Goal: Information Seeking & Learning: Learn about a topic

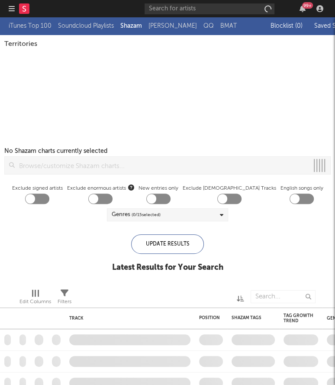
checkbox input "true"
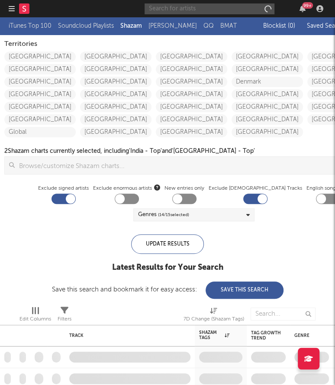
click at [236, 8] on input "text" at bounding box center [210, 8] width 130 height 11
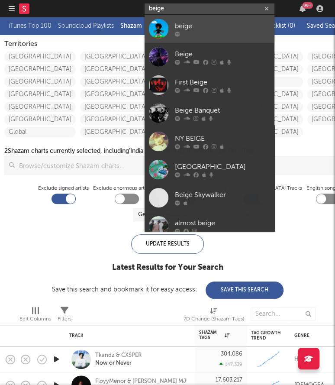
type input "beige"
click at [246, 31] on div "beige" at bounding box center [222, 26] width 95 height 10
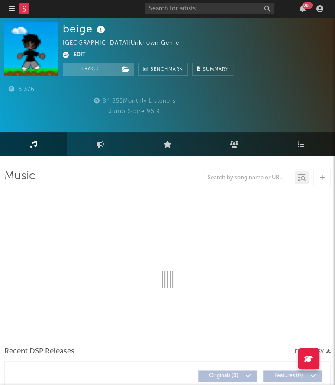
select select "1w"
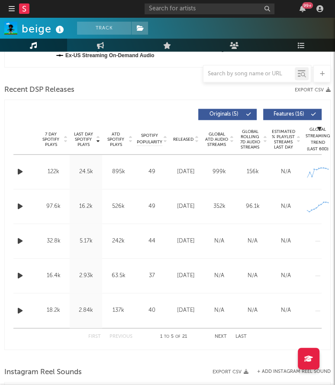
scroll to position [329, 0]
click at [75, 172] on div "24.5k" at bounding box center [86, 172] width 28 height 9
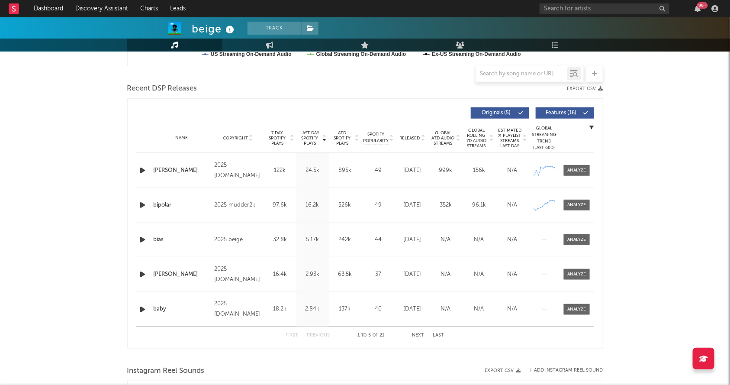
scroll to position [277, 0]
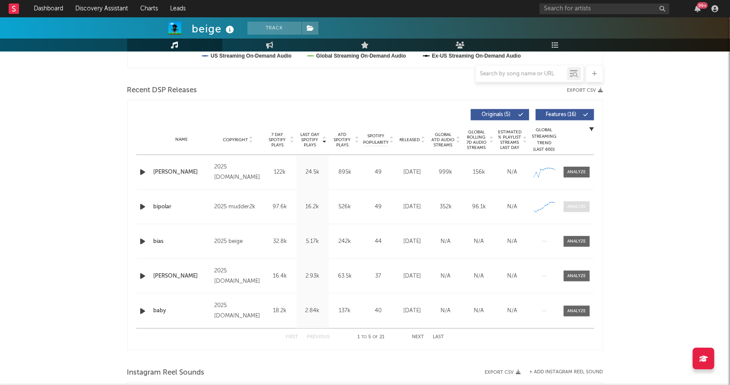
click at [335, 201] on span at bounding box center [577, 206] width 26 height 11
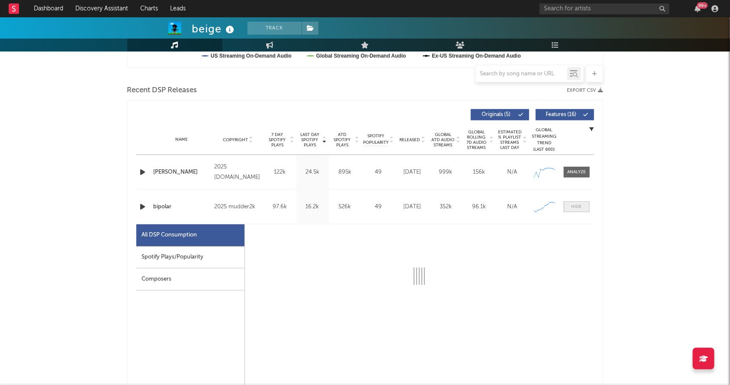
select select "1w"
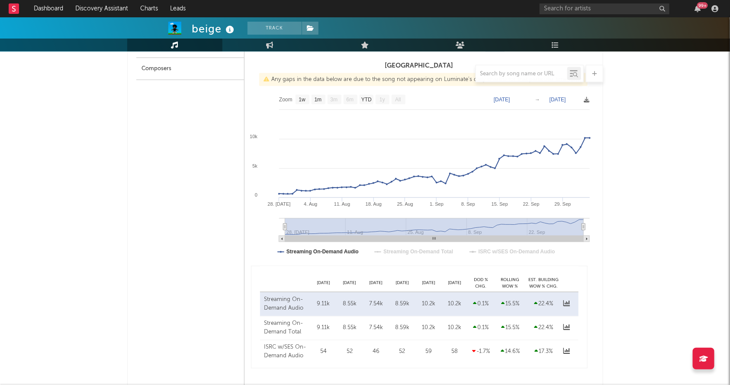
scroll to position [124, 0]
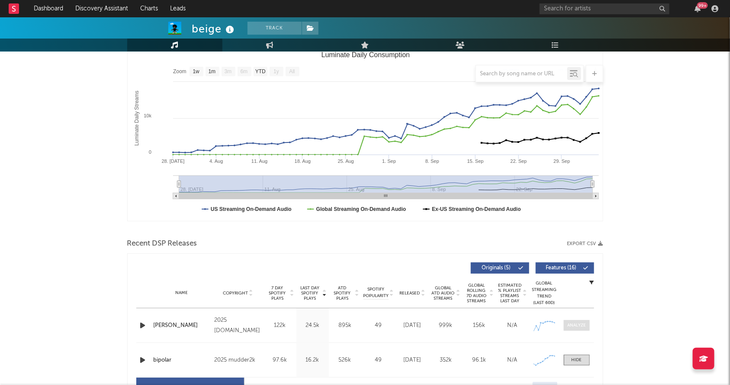
click at [335, 325] on div at bounding box center [576, 325] width 19 height 6
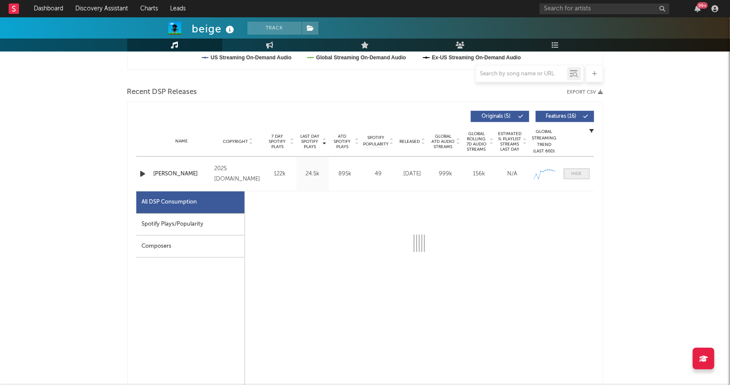
select select "1w"
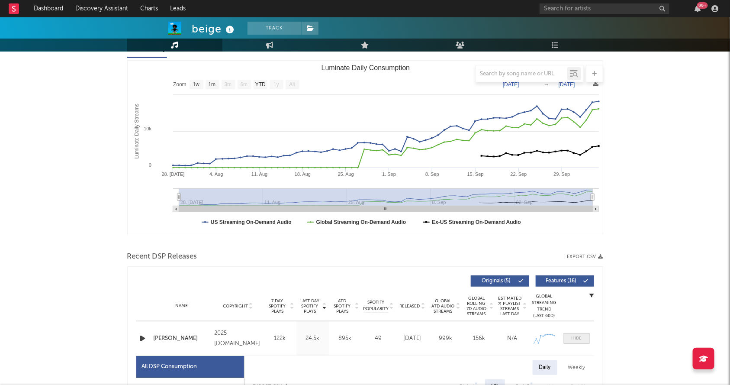
scroll to position [109, 0]
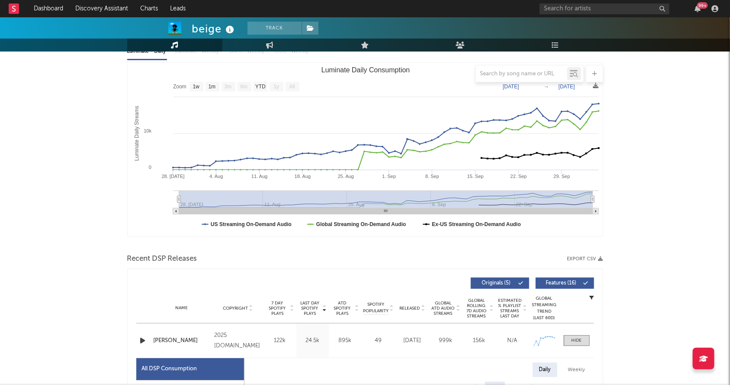
click at [147, 344] on icon "button" at bounding box center [142, 340] width 9 height 11
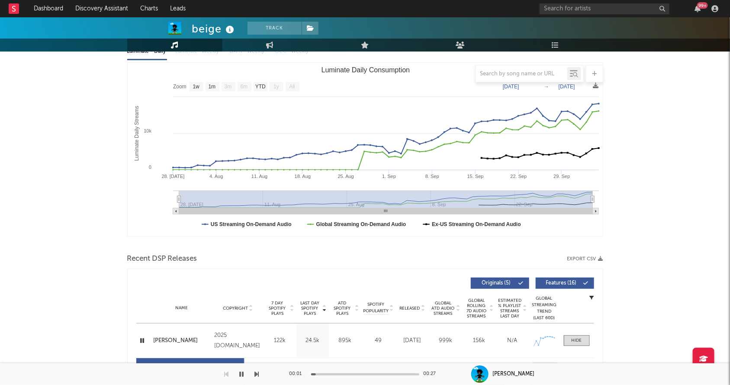
click at [143, 340] on icon "button" at bounding box center [142, 340] width 8 height 11
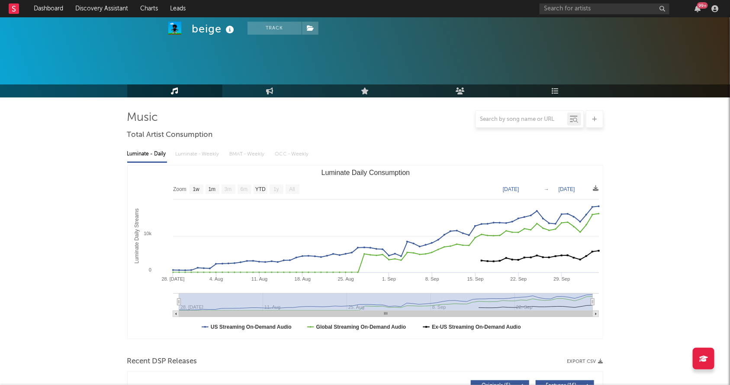
scroll to position [0, 0]
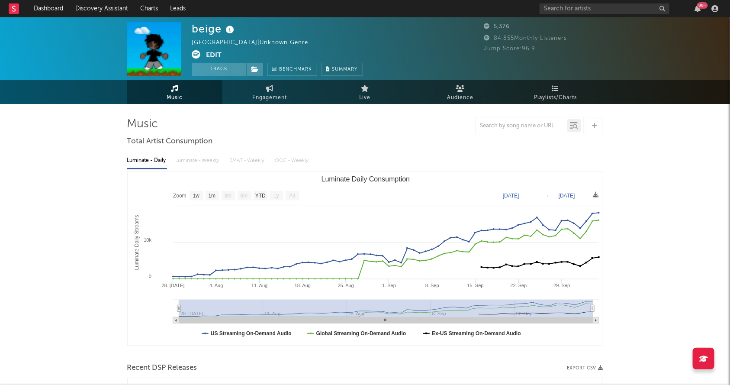
click at [198, 54] on icon at bounding box center [196, 54] width 9 height 9
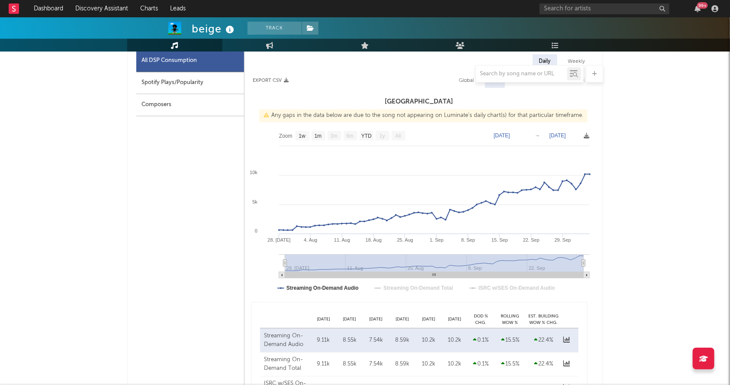
scroll to position [1032, 0]
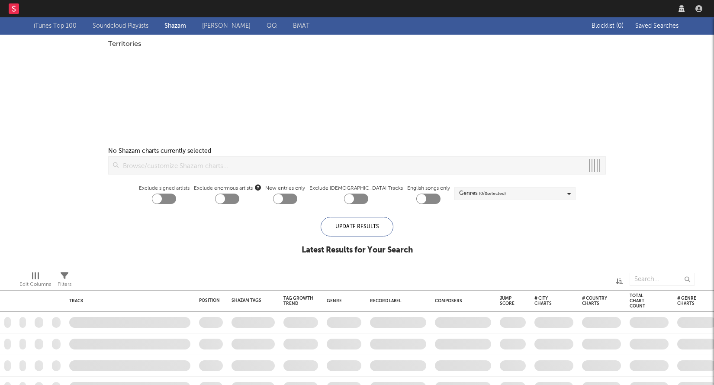
checkbox input "true"
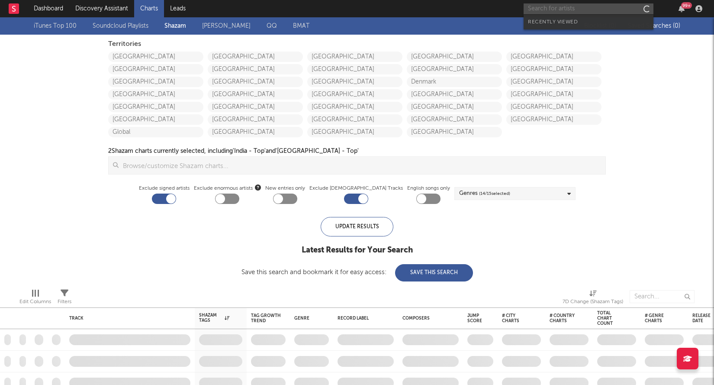
click at [556, 6] on input "text" at bounding box center [589, 8] width 130 height 11
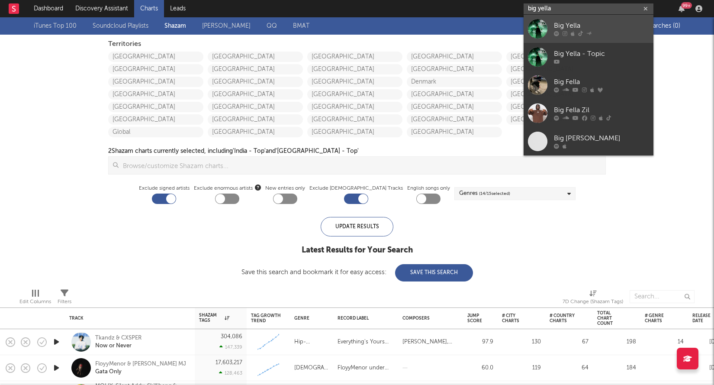
type input "big yella"
click at [605, 20] on link "Big Yella" at bounding box center [589, 29] width 130 height 28
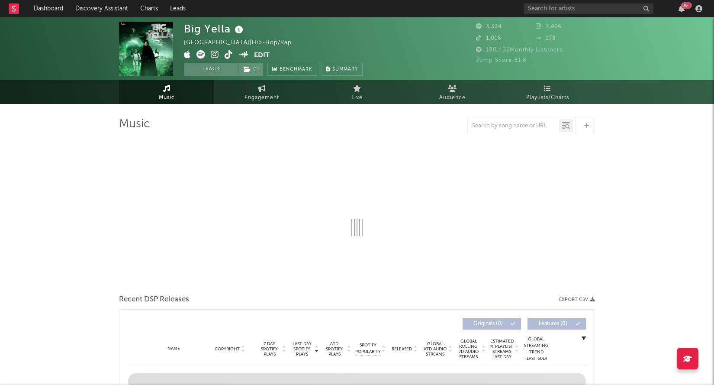
select select "1w"
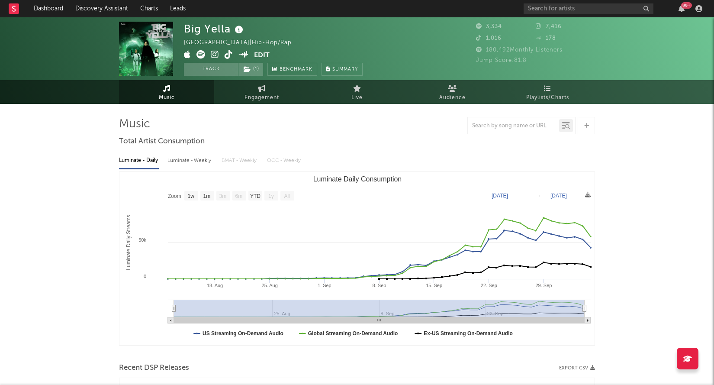
click at [229, 55] on icon at bounding box center [229, 54] width 8 height 9
click at [216, 55] on icon at bounding box center [215, 54] width 8 height 9
